Goal: Book appointment/travel/reservation

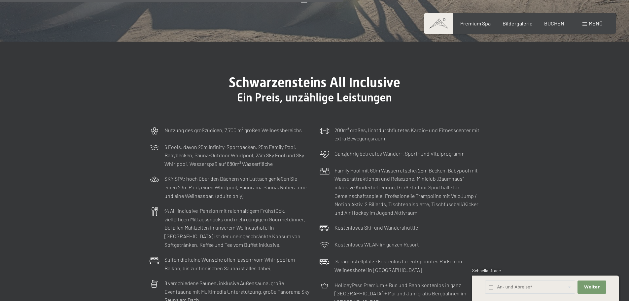
scroll to position [1816, 0]
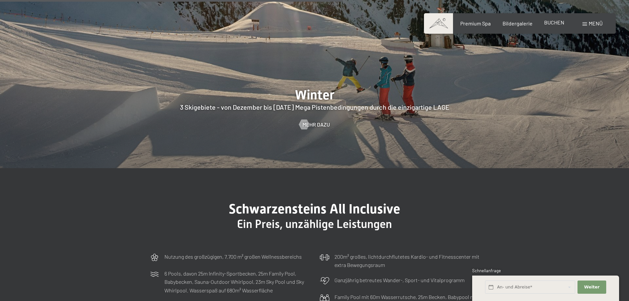
click at [551, 20] on span "BUCHEN" at bounding box center [554, 22] width 20 height 6
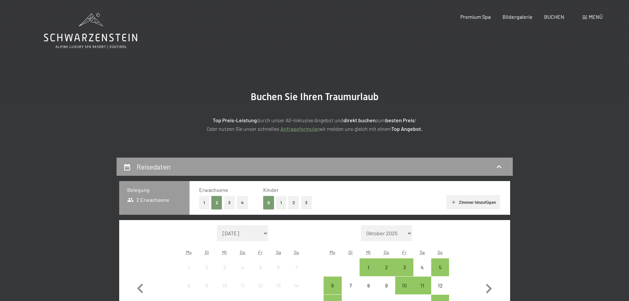
click at [308, 131] on link "Anfrageformular" at bounding box center [299, 128] width 39 height 6
click at [100, 45] on icon at bounding box center [90, 30] width 93 height 35
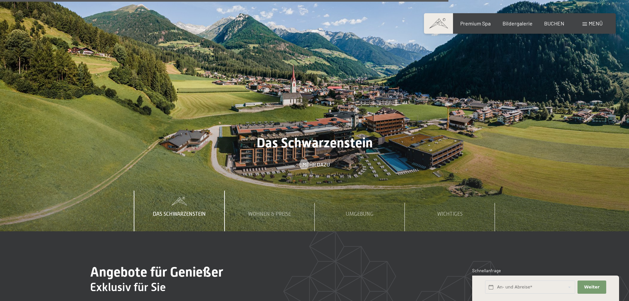
scroll to position [2377, 0]
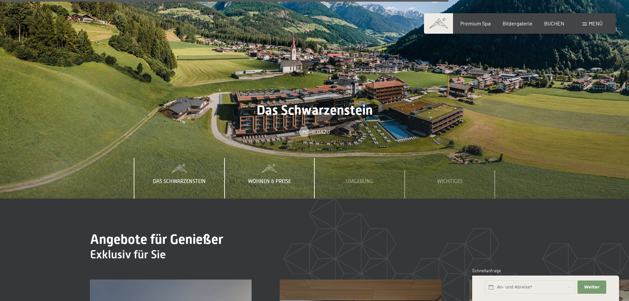
click at [288, 164] on span at bounding box center [270, 168] width 90 height 8
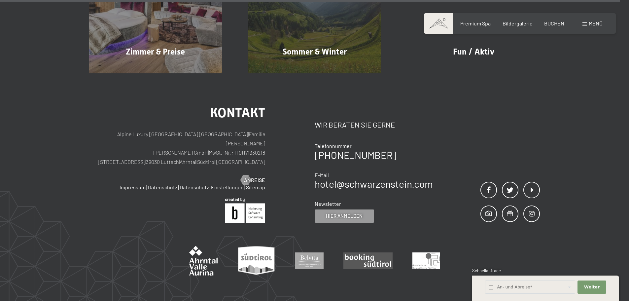
scroll to position [3364, 0]
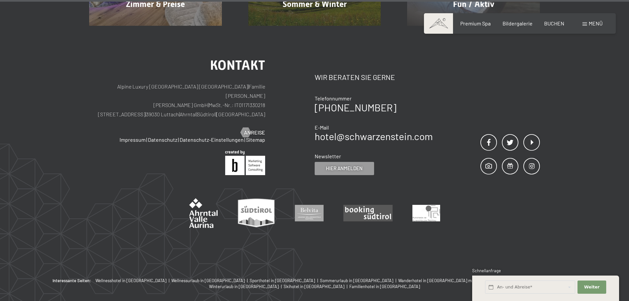
click at [199, 198] on img at bounding box center [203, 213] width 28 height 30
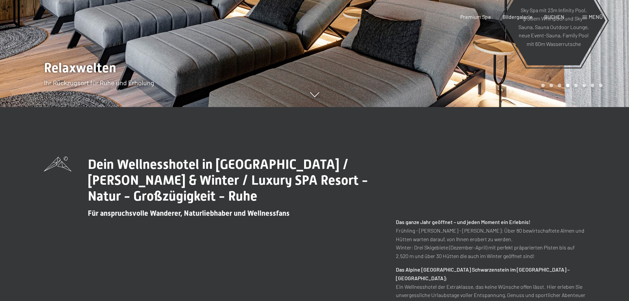
scroll to position [0, 0]
